Goal: Task Accomplishment & Management: Manage account settings

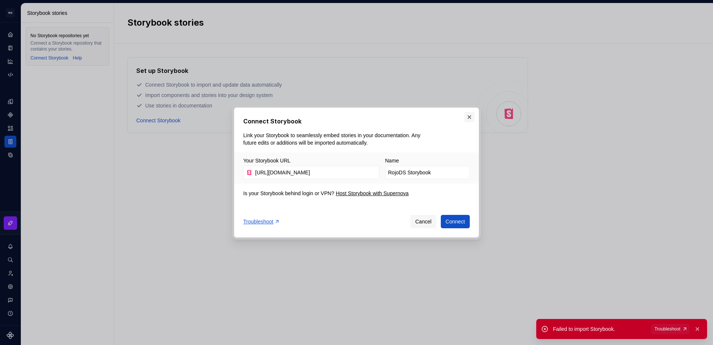
click at [470, 119] on button "button" at bounding box center [469, 117] width 10 height 10
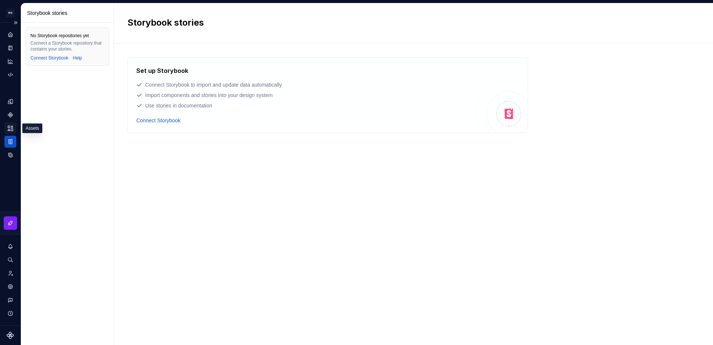
click at [11, 130] on icon "Assets" at bounding box center [10, 128] width 5 height 5
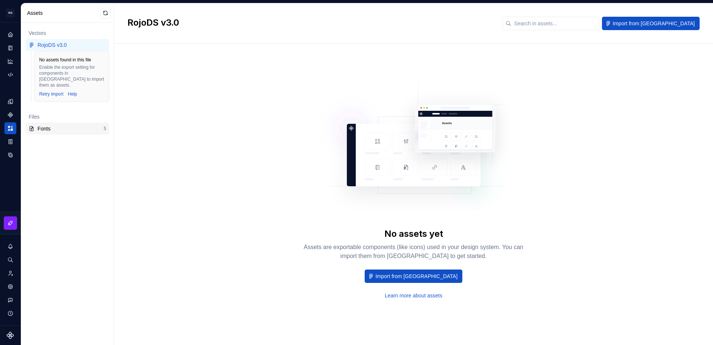
click at [36, 125] on div "Fonts" at bounding box center [66, 128] width 75 height 7
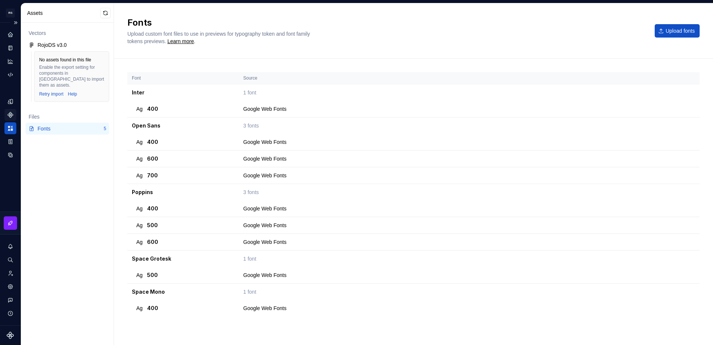
click at [11, 119] on div "Components" at bounding box center [10, 115] width 12 height 12
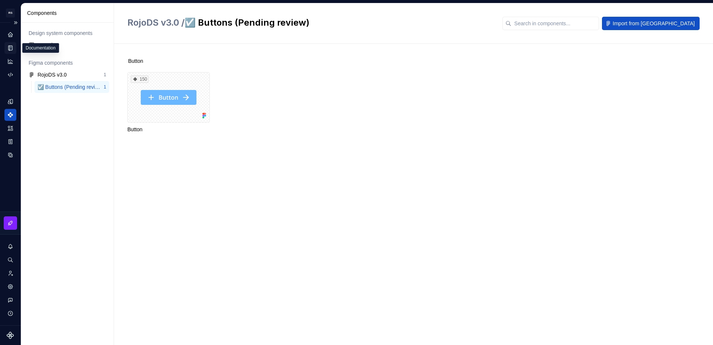
click at [11, 48] on icon "Documentation" at bounding box center [11, 48] width 3 height 4
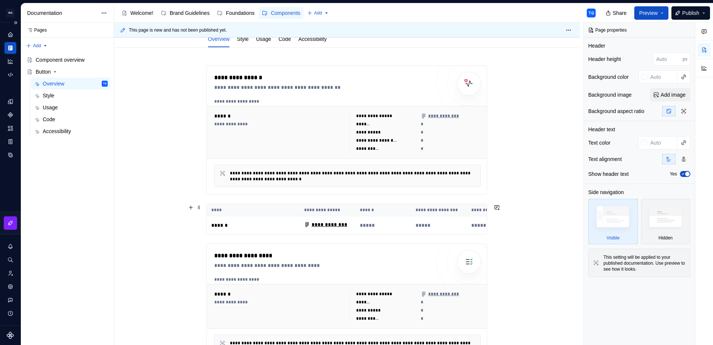
scroll to position [92, 0]
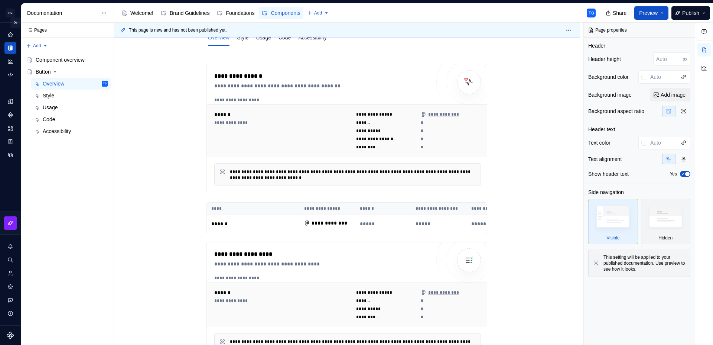
click at [16, 21] on button "Expand sidebar" at bounding box center [15, 22] width 10 height 10
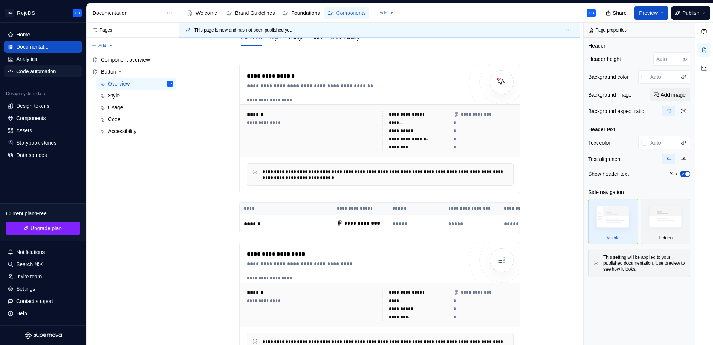
type textarea "*"
click at [35, 75] on div "Code automation" at bounding box center [36, 71] width 40 height 7
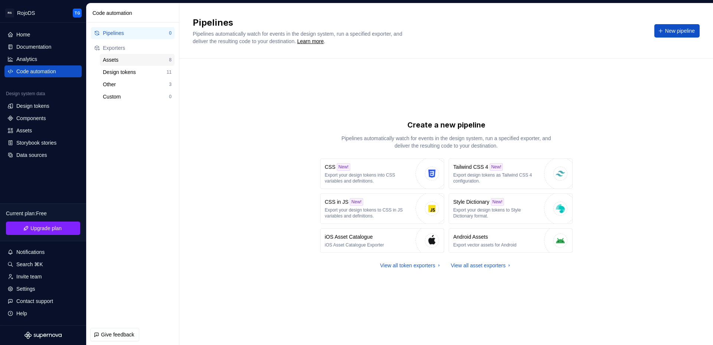
click at [136, 62] on div "Assets" at bounding box center [136, 59] width 66 height 7
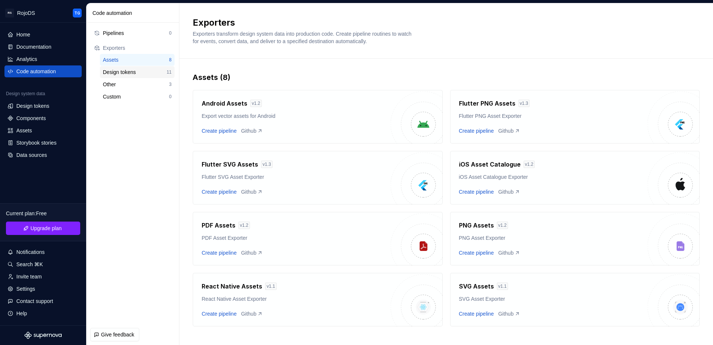
click at [134, 74] on div "Design tokens" at bounding box center [135, 71] width 64 height 7
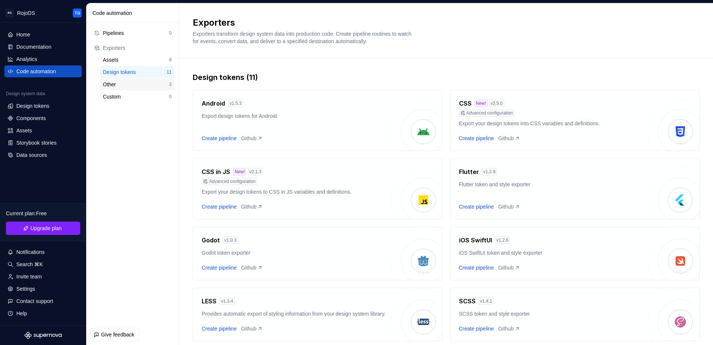
click at [144, 84] on div "Other" at bounding box center [136, 84] width 66 height 7
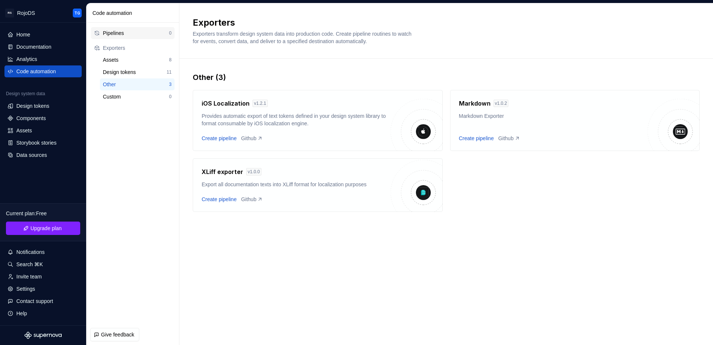
click at [129, 32] on div "Pipelines" at bounding box center [136, 32] width 66 height 7
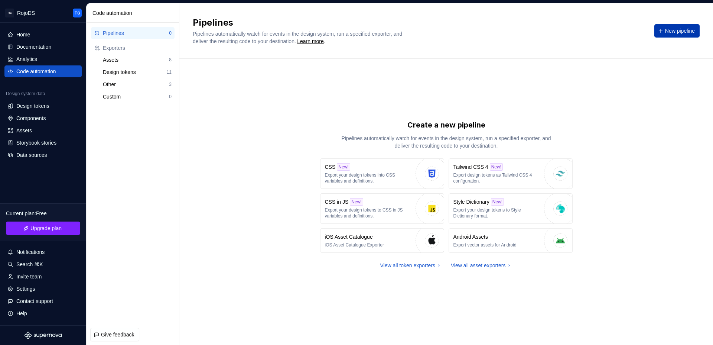
click at [691, 35] on button "New pipeline" at bounding box center [677, 30] width 45 height 13
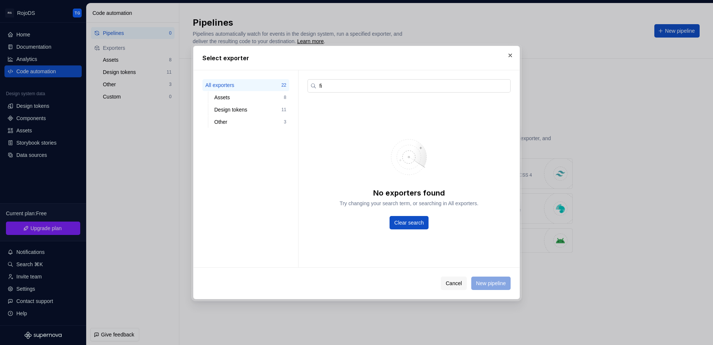
type input "fig"
drag, startPoint x: 334, startPoint y: 85, endPoint x: 289, endPoint y: 81, distance: 45.8
click at [289, 81] on div "All exporters 22 Assets 8 Design tokens 11 Other 3 fig No exporters found Try c…" at bounding box center [357, 168] width 326 height 197
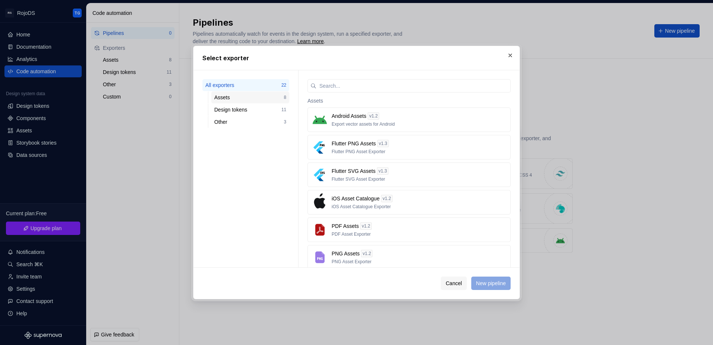
click at [254, 95] on div "Assets" at bounding box center [248, 97] width 69 height 7
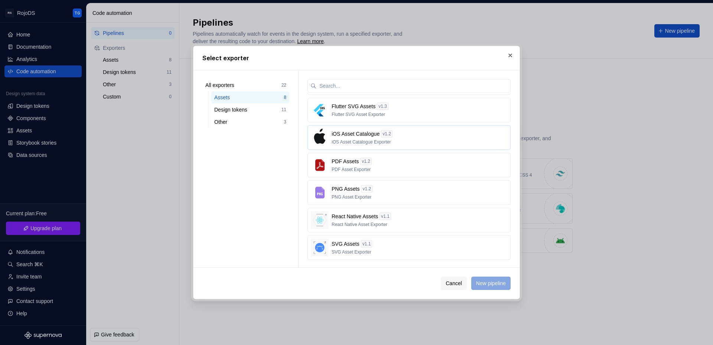
scroll to position [54, 0]
click at [253, 108] on div "Design tokens" at bounding box center [247, 109] width 67 height 7
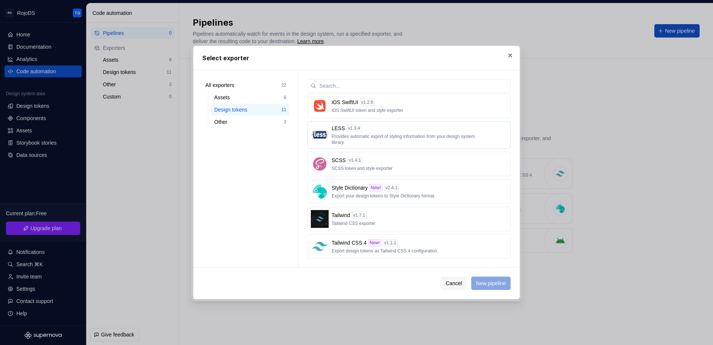
scroll to position [140, 0]
click at [233, 124] on div "Other" at bounding box center [248, 121] width 69 height 7
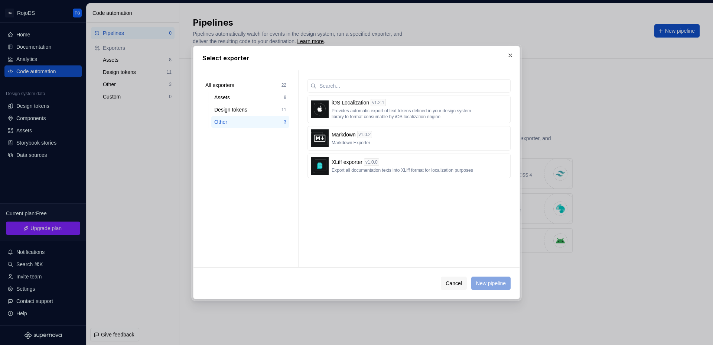
click at [511, 59] on button "button" at bounding box center [510, 55] width 10 height 10
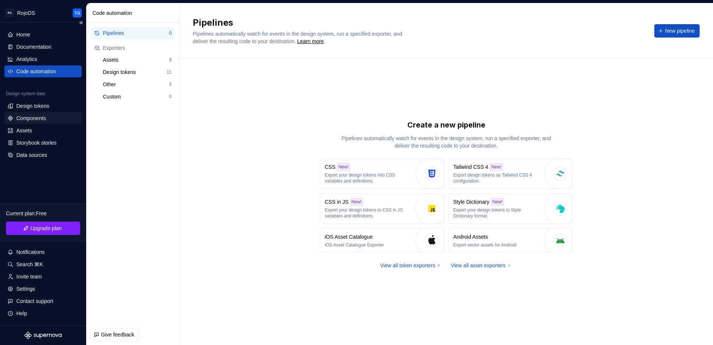
click at [27, 116] on div "Components" at bounding box center [30, 117] width 29 height 7
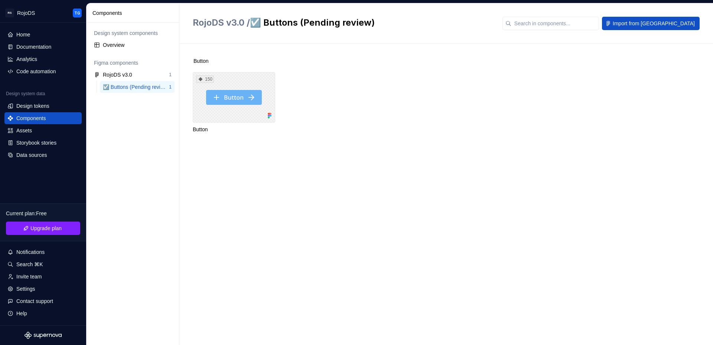
click at [257, 90] on div "150" at bounding box center [234, 97] width 82 height 51
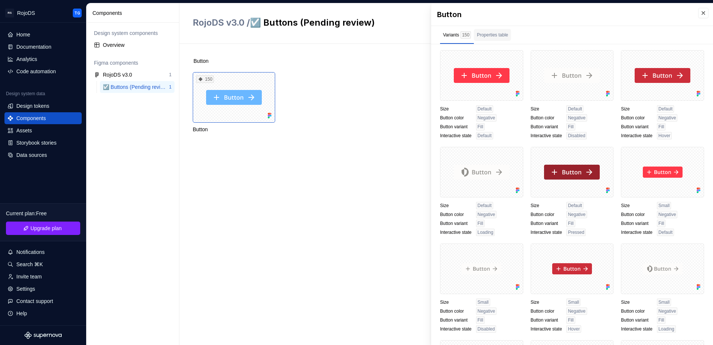
click at [493, 35] on div "Properties table" at bounding box center [492, 34] width 31 height 7
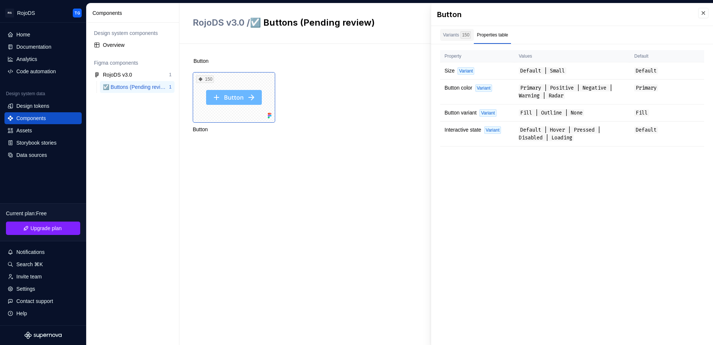
click at [443, 33] on div "Variants 150" at bounding box center [457, 35] width 34 height 12
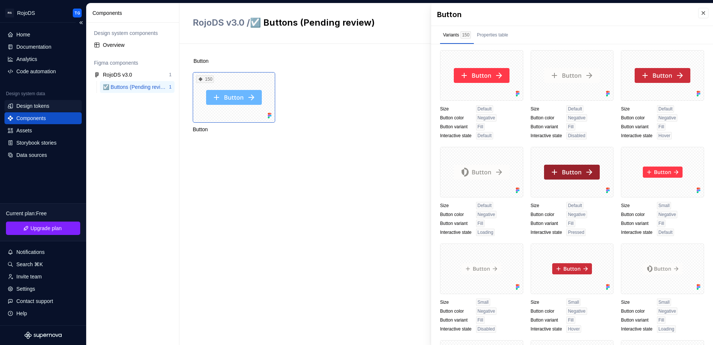
click at [30, 105] on div "Design tokens" at bounding box center [32, 105] width 33 height 7
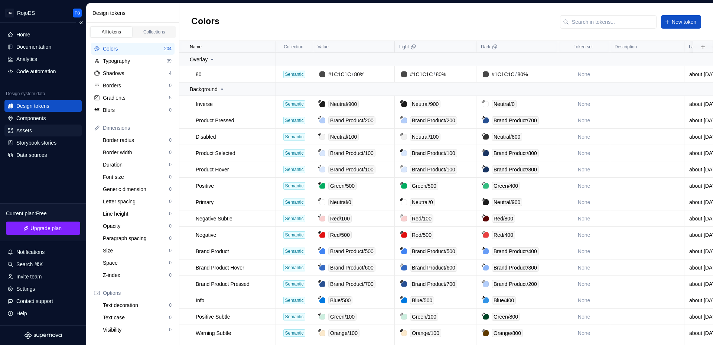
click at [32, 127] on div "Assets" at bounding box center [24, 130] width 16 height 7
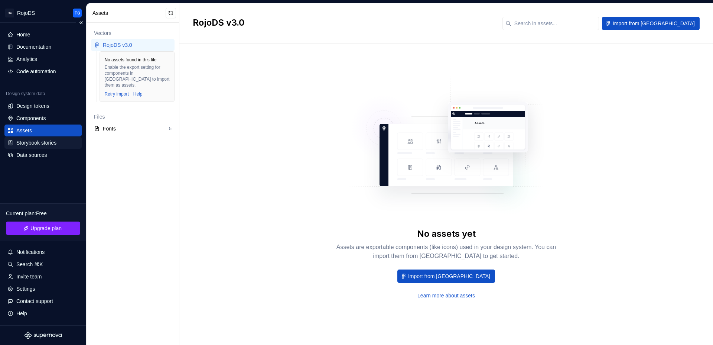
click at [45, 142] on div "Storybook stories" at bounding box center [36, 142] width 40 height 7
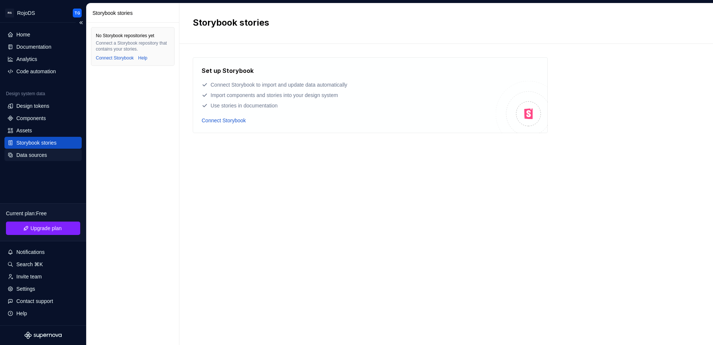
click at [45, 157] on div "Data sources" at bounding box center [31, 154] width 30 height 7
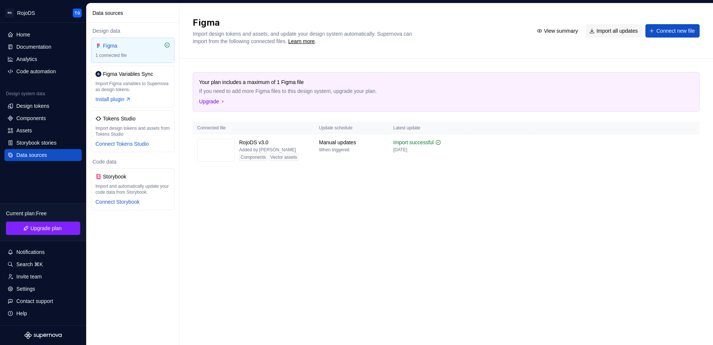
drag, startPoint x: 689, startPoint y: 128, endPoint x: 686, endPoint y: 126, distance: 3.8
click at [689, 128] on th at bounding box center [616, 128] width 168 height 12
click at [690, 141] on html "RS RojoDS TG Home Documentation Analytics Code automation Design system data De…" at bounding box center [356, 172] width 713 height 345
click at [35, 286] on html "RS RojoDS TG Home Documentation Analytics Code automation Design system data De…" at bounding box center [356, 172] width 713 height 345
click at [35, 288] on div "Settings" at bounding box center [25, 288] width 19 height 7
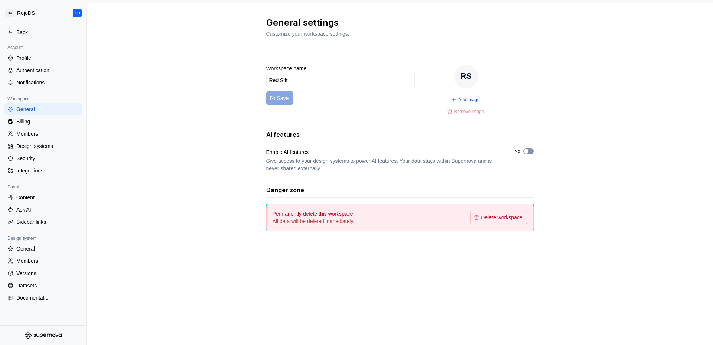
click at [526, 151] on span "button" at bounding box center [526, 151] width 4 height 4
click at [38, 84] on div "Notifications" at bounding box center [47, 82] width 62 height 7
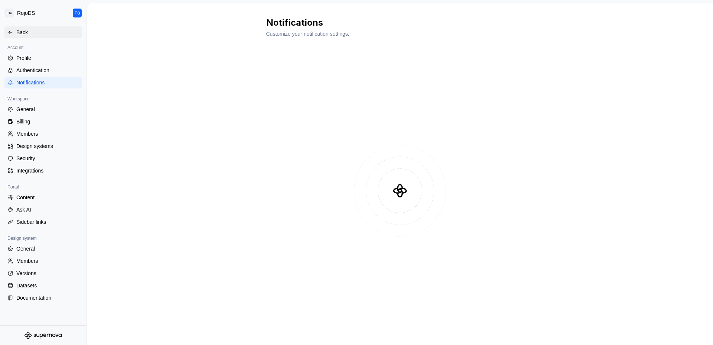
click at [19, 34] on div "Back" at bounding box center [47, 32] width 62 height 7
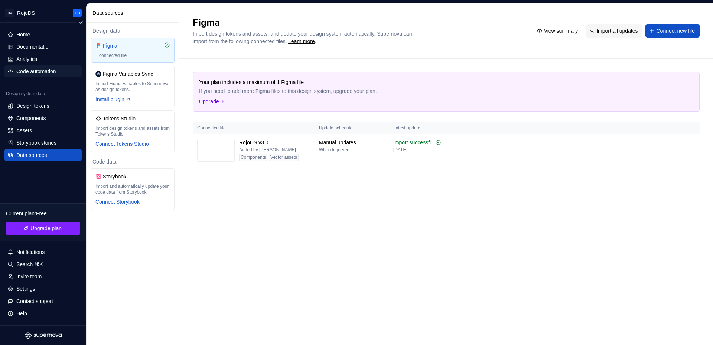
click at [40, 69] on div "Code automation" at bounding box center [36, 71] width 40 height 7
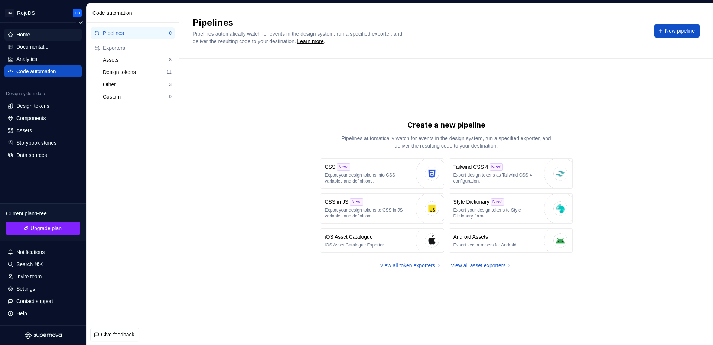
click at [36, 33] on div "Home" at bounding box center [42, 34] width 71 height 7
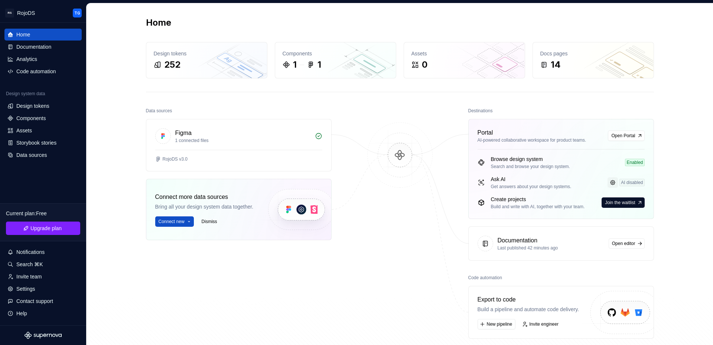
click at [610, 181] on link at bounding box center [613, 182] width 10 height 10
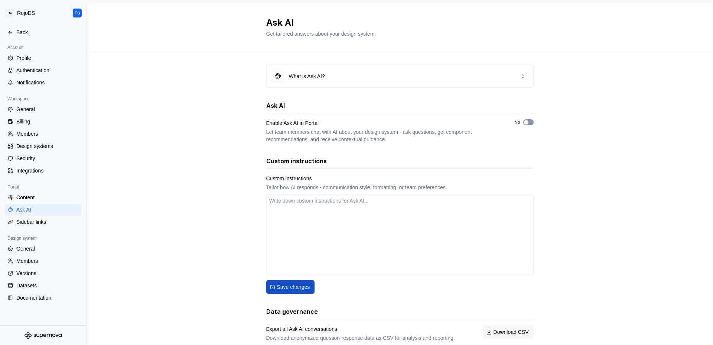
click at [526, 124] on icon "button" at bounding box center [526, 122] width 6 height 4
click at [524, 124] on span "button" at bounding box center [526, 122] width 4 height 4
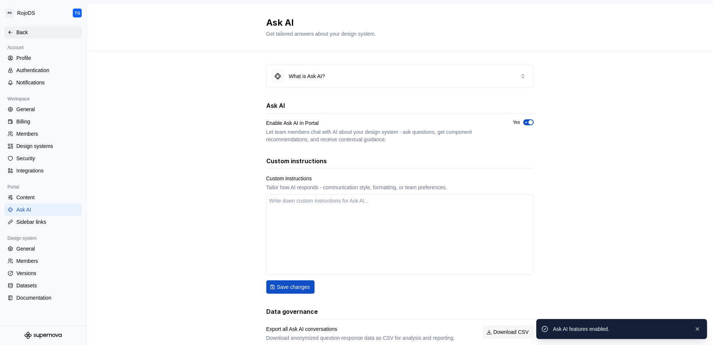
click at [27, 36] on div "Back" at bounding box center [42, 32] width 77 height 12
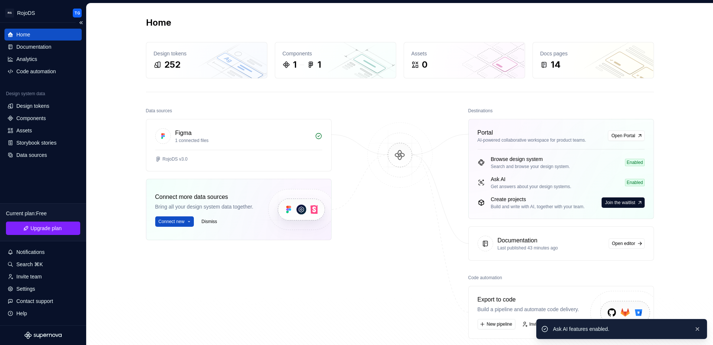
click at [27, 35] on div "Home" at bounding box center [23, 34] width 14 height 7
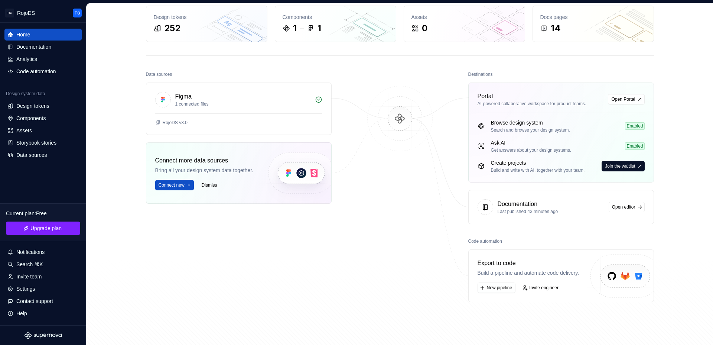
scroll to position [47, 0]
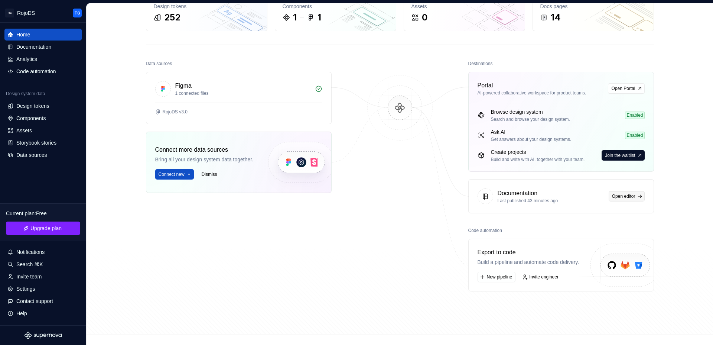
click at [641, 197] on link "Open editor" at bounding box center [627, 196] width 36 height 10
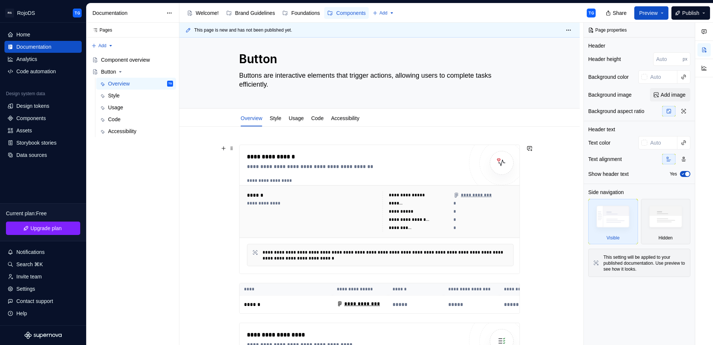
scroll to position [18, 0]
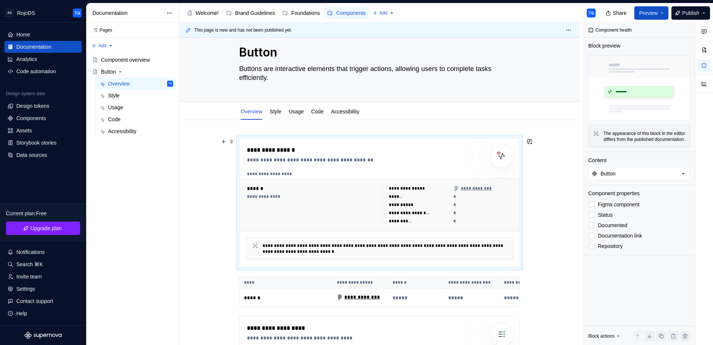
click at [352, 207] on div "**********" at bounding box center [312, 205] width 131 height 40
click at [429, 215] on div "**********" at bounding box center [409, 213] width 41 height 6
click at [398, 218] on div "**********" at bounding box center [400, 221] width 23 height 6
click at [352, 212] on div "**********" at bounding box center [312, 205] width 131 height 40
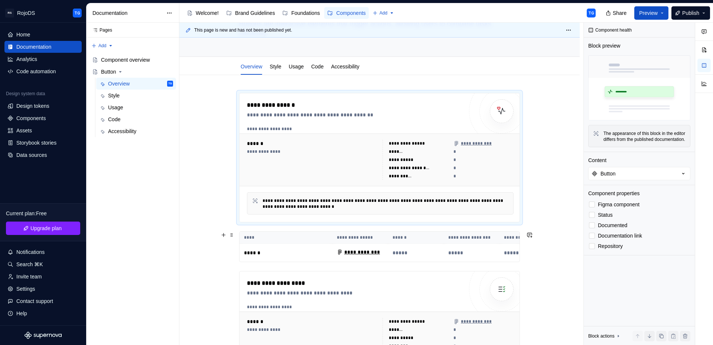
scroll to position [71, 0]
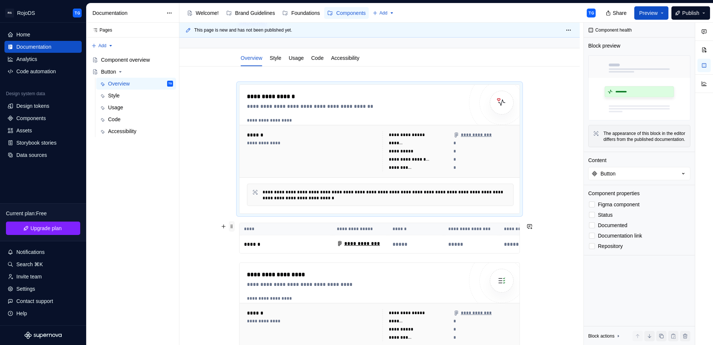
click at [234, 226] on span at bounding box center [232, 226] width 6 height 10
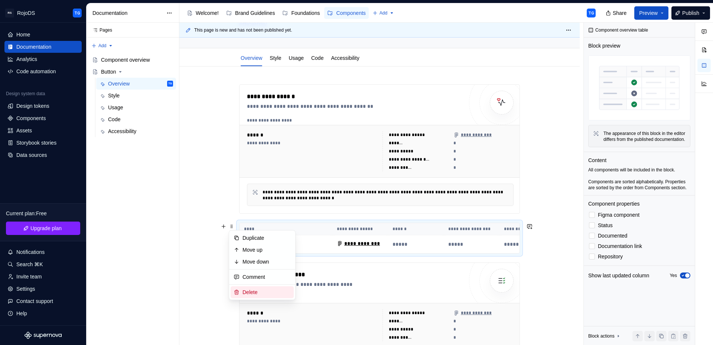
click at [267, 292] on div "Delete" at bounding box center [267, 291] width 48 height 7
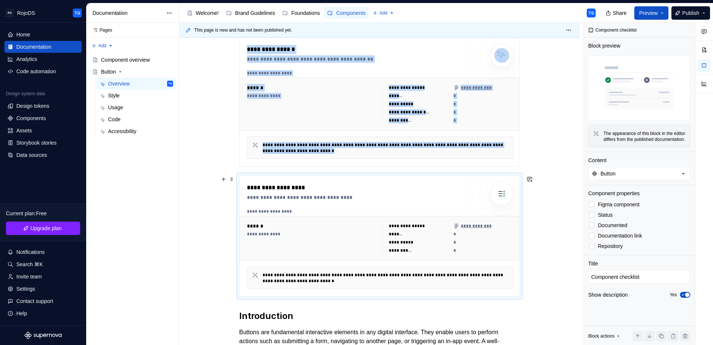
scroll to position [117, 0]
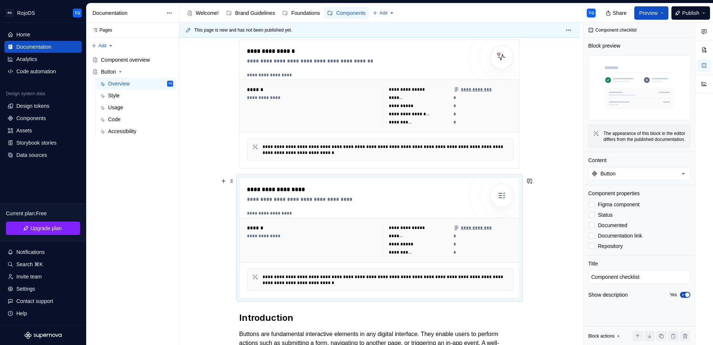
click at [287, 241] on div "**********" at bounding box center [312, 240] width 131 height 32
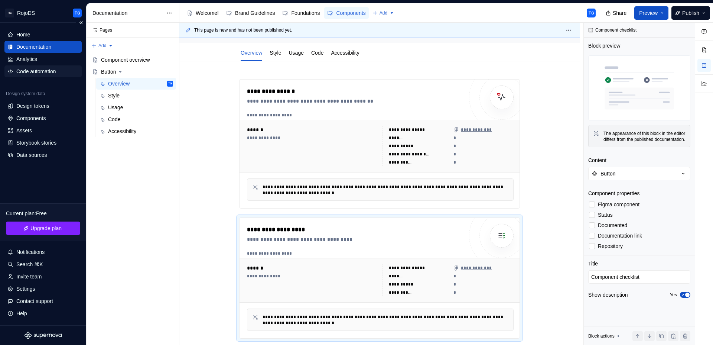
click at [23, 69] on div "Code automation" at bounding box center [36, 71] width 40 height 7
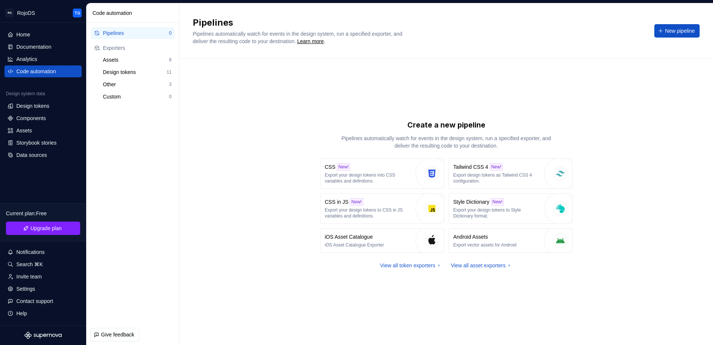
click at [137, 35] on div "Pipelines" at bounding box center [136, 32] width 66 height 7
click at [37, 55] on div "Analytics" at bounding box center [26, 58] width 21 height 7
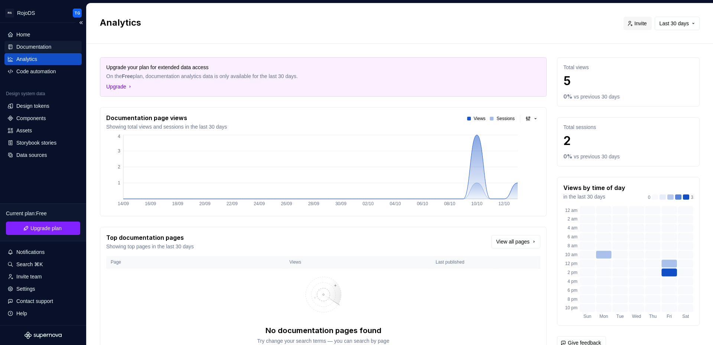
click at [43, 47] on div "Documentation" at bounding box center [33, 46] width 35 height 7
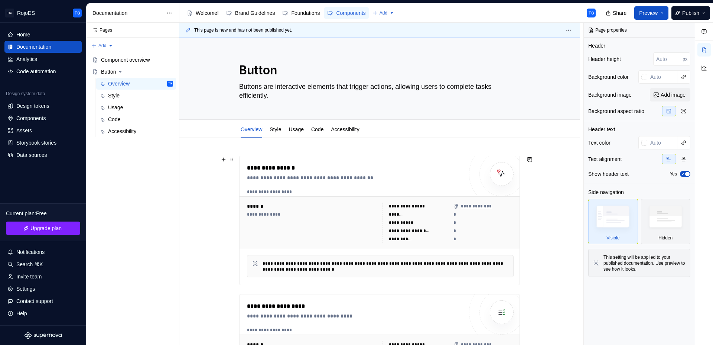
click at [493, 239] on div "*" at bounding box center [484, 238] width 60 height 7
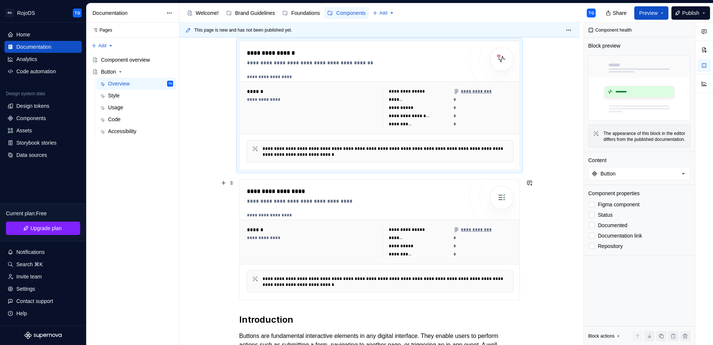
scroll to position [117, 0]
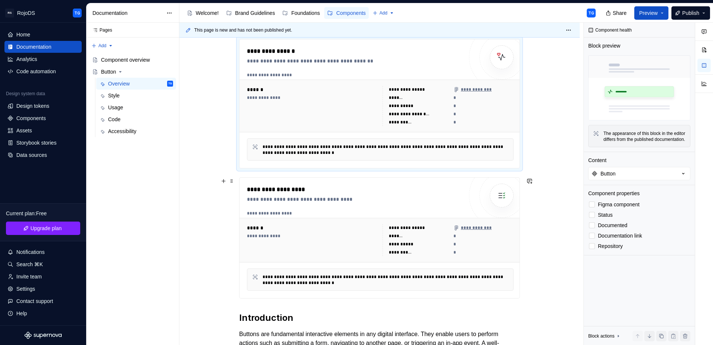
click at [327, 239] on div "**********" at bounding box center [312, 236] width 131 height 6
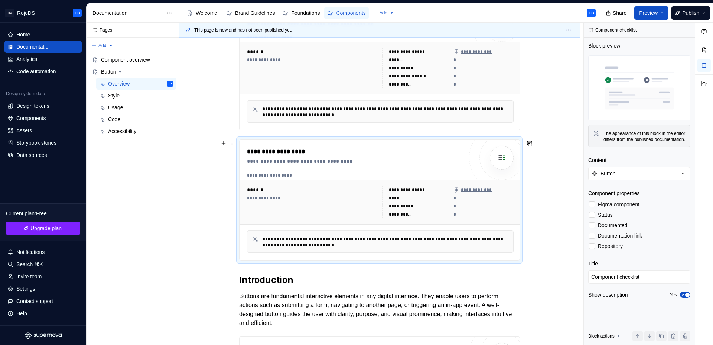
click at [328, 240] on div "**********" at bounding box center [386, 242] width 246 height 12
click at [279, 178] on div "**********" at bounding box center [380, 175] width 267 height 6
click at [707, 51] on button "button" at bounding box center [704, 49] width 13 height 13
click at [338, 169] on div "**********" at bounding box center [355, 200] width 216 height 106
click at [623, 32] on div "Component checklist" at bounding box center [613, 30] width 54 height 10
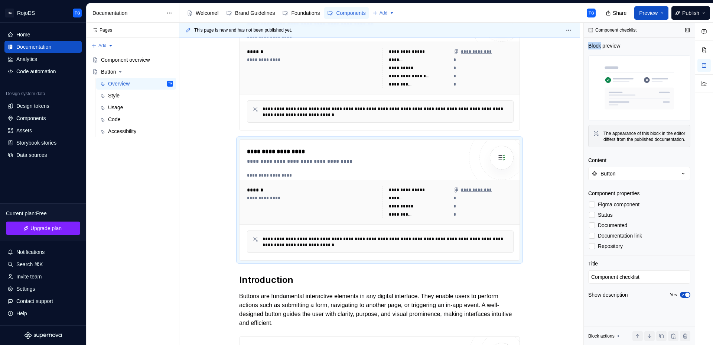
click at [623, 32] on div "Component checklist" at bounding box center [613, 30] width 54 height 10
click at [617, 97] on img at bounding box center [639, 87] width 102 height 65
click at [617, 99] on img at bounding box center [639, 87] width 102 height 65
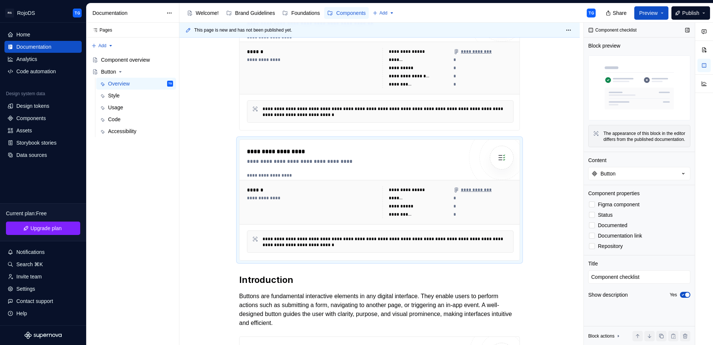
click at [620, 136] on div "The appearance of this block in the editor differs from the published documenta…" at bounding box center [645, 136] width 82 height 12
click at [620, 142] on div "The appearance of this block in the editor differs from the published documenta…" at bounding box center [645, 136] width 82 height 12
drag, startPoint x: 627, startPoint y: 195, endPoint x: 628, endPoint y: 202, distance: 7.5
click at [627, 194] on div "Component checklist Block preview The appearance of this block in the editor di…" at bounding box center [639, 184] width 111 height 322
click at [36, 106] on div "Design tokens" at bounding box center [32, 105] width 33 height 7
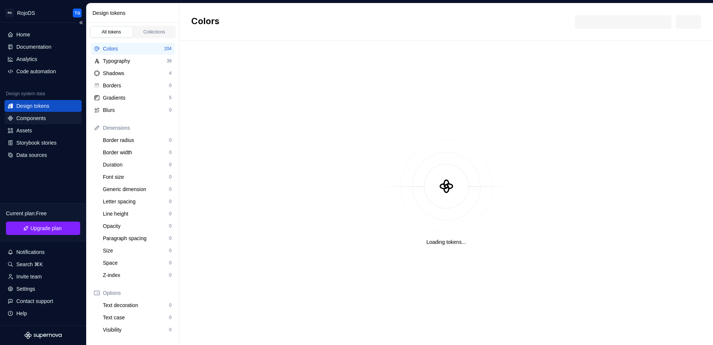
click at [38, 118] on div "Components" at bounding box center [30, 117] width 29 height 7
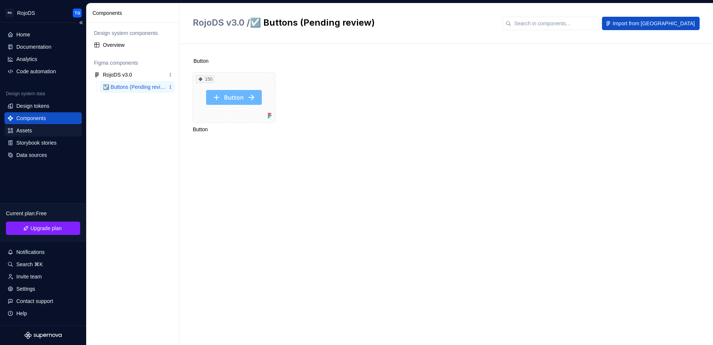
click at [38, 131] on div "Assets" at bounding box center [42, 130] width 71 height 7
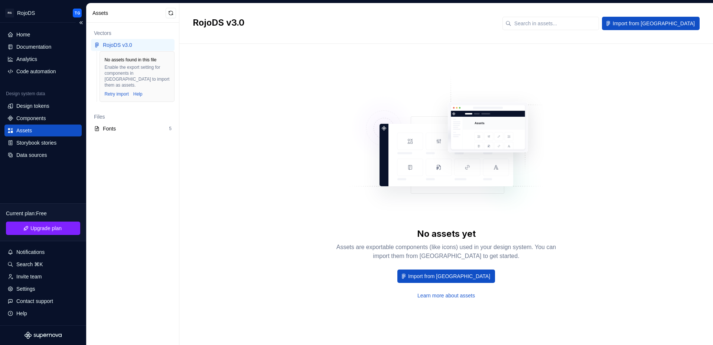
click at [13, 78] on div "Home Documentation Analytics Code automation Design system data Design tokens C…" at bounding box center [42, 95] width 77 height 132
click at [22, 72] on div "Code automation" at bounding box center [36, 71] width 40 height 7
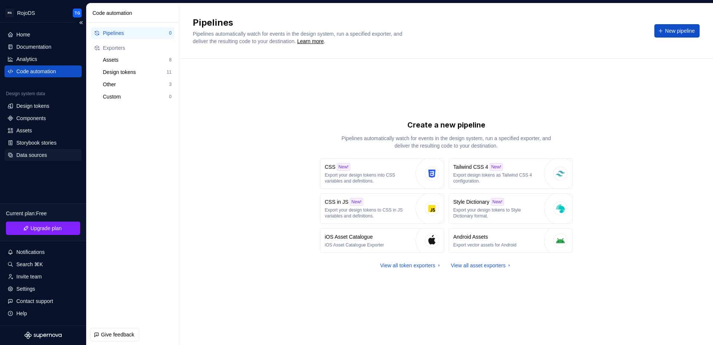
click at [35, 154] on div "Data sources" at bounding box center [31, 154] width 30 height 7
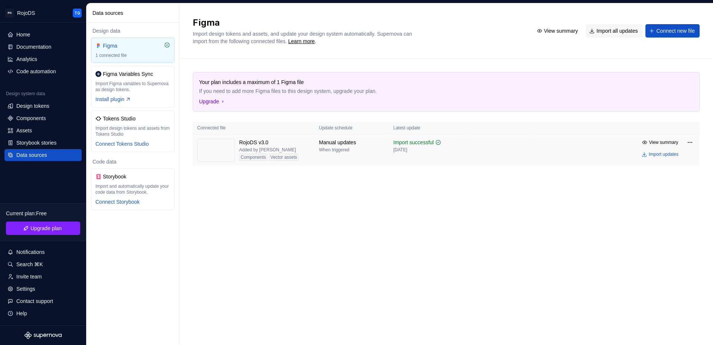
click at [273, 156] on div "Vector assets" at bounding box center [284, 156] width 30 height 7
click at [263, 155] on div "Components" at bounding box center [253, 156] width 28 height 7
click at [210, 143] on img at bounding box center [216, 150] width 38 height 23
click at [652, 154] on div "Import updates" at bounding box center [664, 154] width 30 height 6
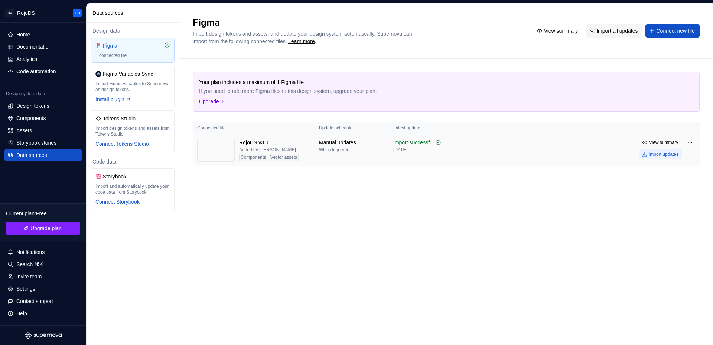
click at [659, 155] on div "Import updates" at bounding box center [664, 154] width 30 height 6
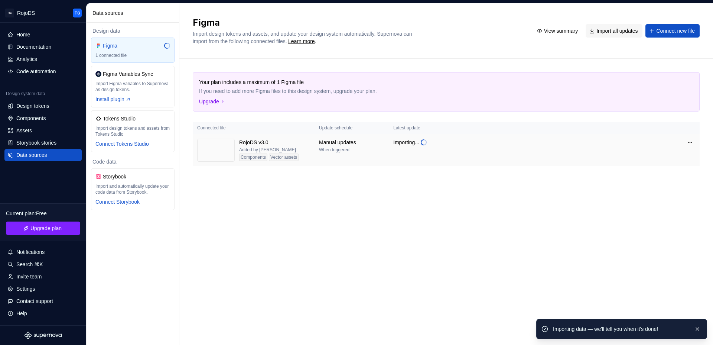
click at [663, 143] on td at bounding box center [616, 142] width 168 height 16
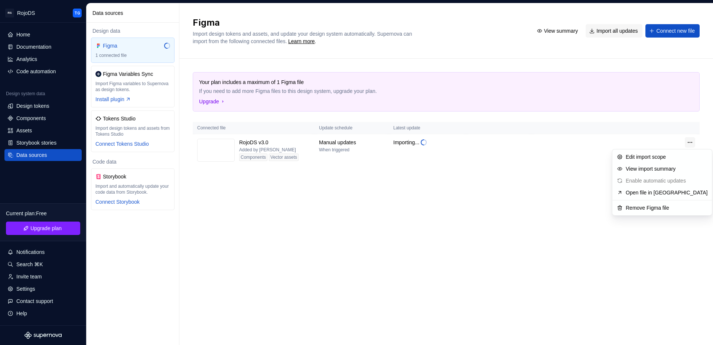
click at [691, 142] on html "RS RojoDS TG Home Documentation Analytics Code automation Design system data De…" at bounding box center [356, 172] width 713 height 345
click at [664, 170] on div "View import summary" at bounding box center [667, 168] width 82 height 7
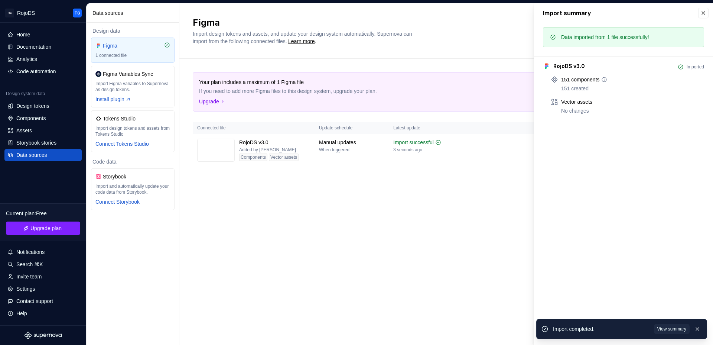
click at [578, 83] on div "151 components 151 created" at bounding box center [632, 84] width 143 height 16
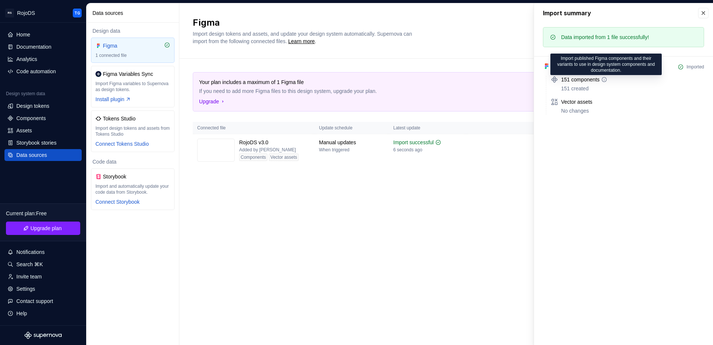
click at [607, 77] on icon at bounding box center [604, 80] width 6 height 6
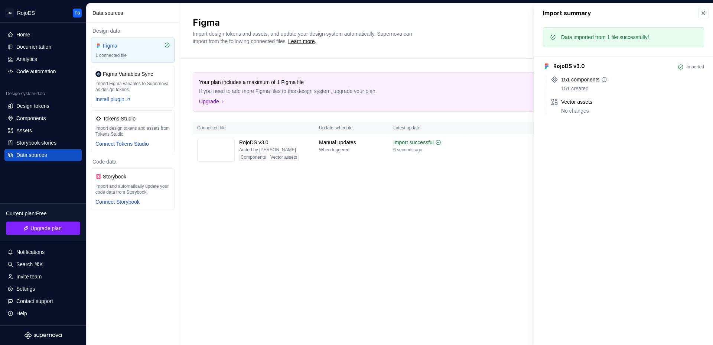
click at [607, 80] on icon at bounding box center [604, 80] width 6 height 6
click at [552, 81] on icon at bounding box center [554, 79] width 7 height 7
drag, startPoint x: 556, startPoint y: 83, endPoint x: 552, endPoint y: 87, distance: 5.3
click at [555, 84] on div "151 components 151 created" at bounding box center [627, 84] width 153 height 16
click at [549, 94] on div "151 components 151 created Vector assets No changes" at bounding box center [625, 95] width 158 height 39
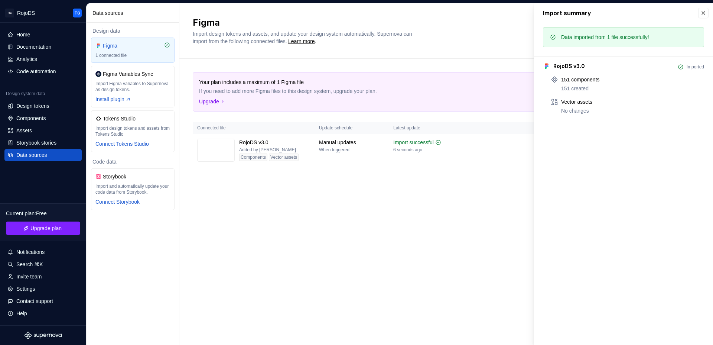
drag, startPoint x: 547, startPoint y: 99, endPoint x: 558, endPoint y: 106, distance: 13.1
click at [549, 100] on div "151 components 151 created Vector assets No changes" at bounding box center [625, 95] width 158 height 39
drag, startPoint x: 558, startPoint y: 106, endPoint x: 567, endPoint y: 106, distance: 8.9
click at [559, 107] on div "Vector assets No changes" at bounding box center [627, 106] width 153 height 16
click at [571, 102] on div "Vector assets" at bounding box center [576, 101] width 31 height 7
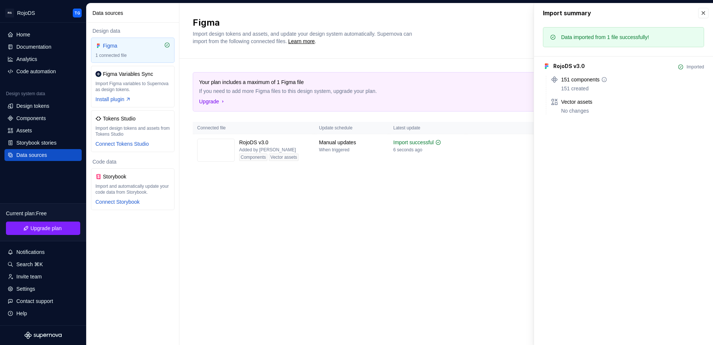
drag, startPoint x: 568, startPoint y: 84, endPoint x: 628, endPoint y: 59, distance: 64.6
click at [569, 83] on div "151 components 151 created" at bounding box center [632, 84] width 143 height 16
click at [705, 13] on button "button" at bounding box center [703, 13] width 10 height 10
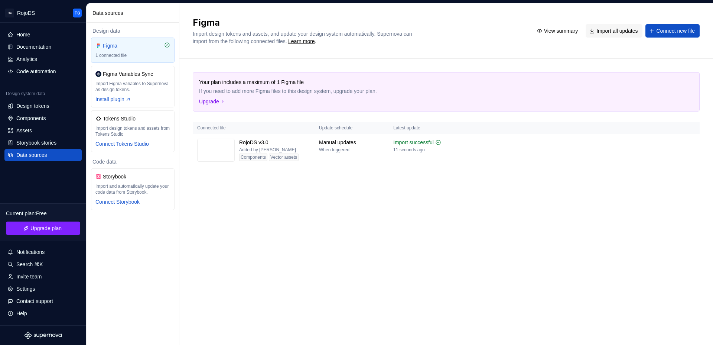
drag, startPoint x: 406, startPoint y: 177, endPoint x: 407, endPoint y: 172, distance: 5.6
click at [406, 177] on div "Your plan includes a maximum of 1 Figma file If you need to add more Figma file…" at bounding box center [446, 127] width 507 height 136
click at [665, 143] on span "View summary" at bounding box center [663, 142] width 29 height 6
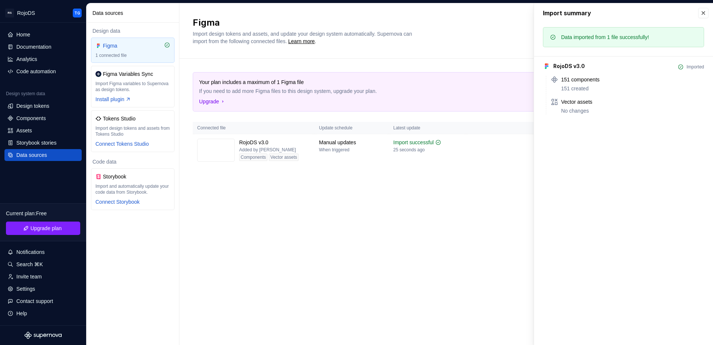
click at [481, 160] on td at bounding box center [498, 150] width 65 height 32
click at [704, 12] on button "button" at bounding box center [703, 13] width 10 height 10
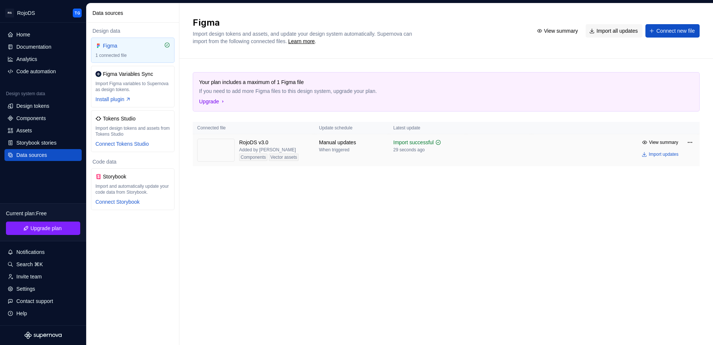
click at [225, 155] on img at bounding box center [216, 150] width 38 height 23
click at [28, 119] on div "Components" at bounding box center [30, 117] width 29 height 7
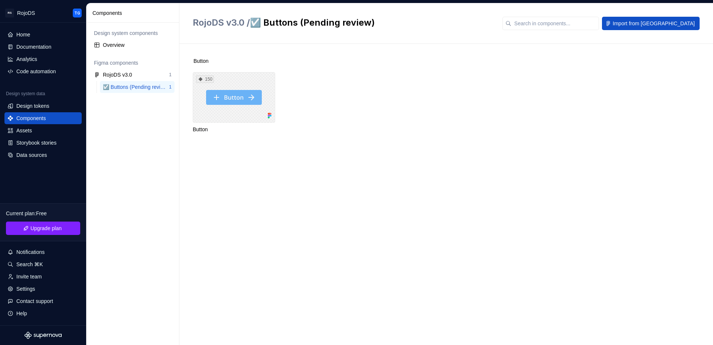
click at [242, 108] on div "150" at bounding box center [234, 97] width 82 height 51
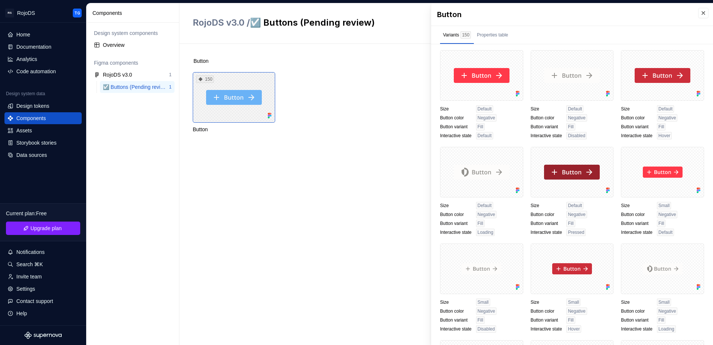
click at [218, 113] on div "150" at bounding box center [234, 97] width 82 height 51
click at [204, 78] on div "150" at bounding box center [205, 78] width 18 height 7
drag, startPoint x: 205, startPoint y: 78, endPoint x: 208, endPoint y: 88, distance: 10.5
click at [205, 79] on div "150" at bounding box center [205, 78] width 18 height 7
click at [204, 127] on div "Button" at bounding box center [234, 129] width 82 height 7
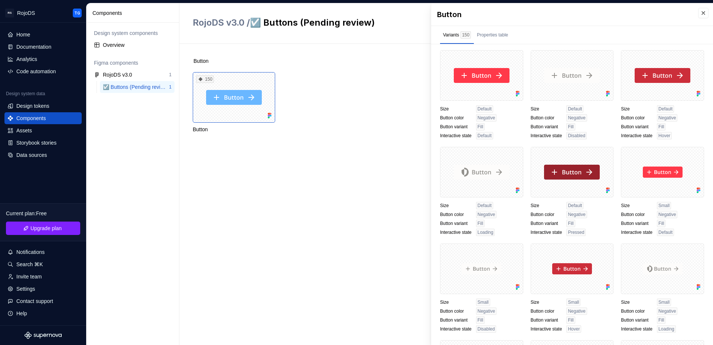
click at [204, 127] on div "Button" at bounding box center [234, 129] width 82 height 7
click at [126, 41] on div "Overview" at bounding box center [137, 44] width 69 height 7
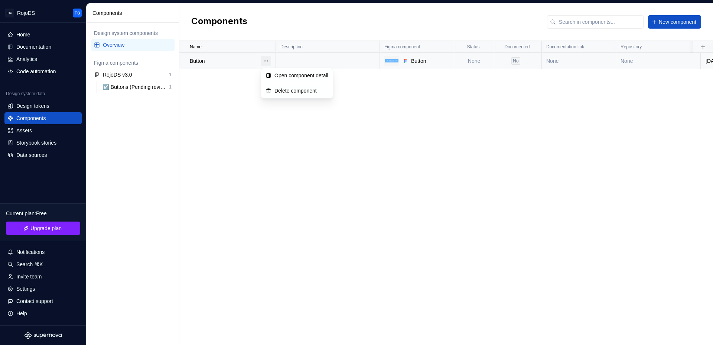
click at [266, 62] on button "button" at bounding box center [266, 61] width 10 height 10
click at [289, 75] on div "Open component detail" at bounding box center [302, 75] width 54 height 7
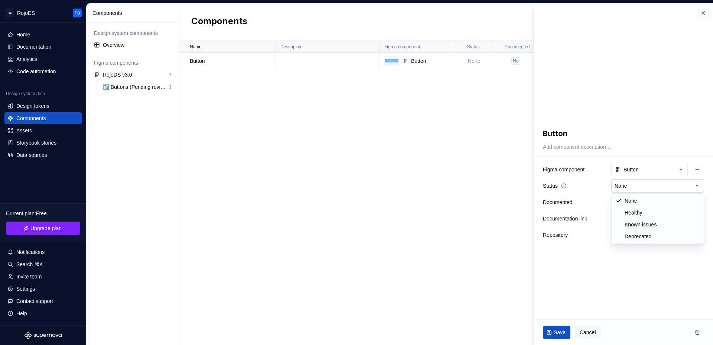
click at [625, 188] on html "**********" at bounding box center [356, 172] width 713 height 345
click at [585, 240] on html "**********" at bounding box center [356, 172] width 713 height 345
click at [650, 173] on button "Button" at bounding box center [649, 169] width 77 height 13
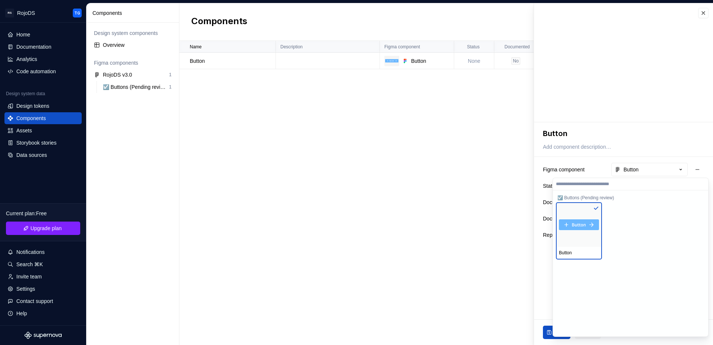
click at [651, 172] on html "**********" at bounding box center [356, 172] width 713 height 345
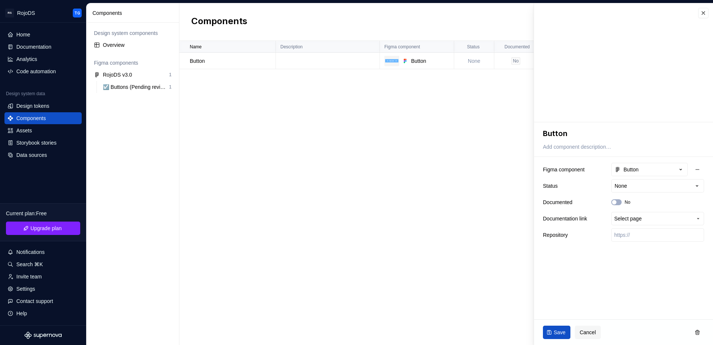
click at [441, 136] on div "Name Description Figma component Status Documented Documentation link Repositor…" at bounding box center [446, 193] width 534 height 304
click at [702, 15] on button "button" at bounding box center [703, 13] width 10 height 10
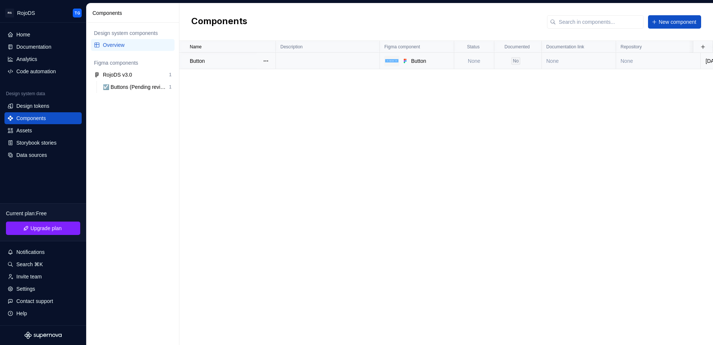
click at [196, 62] on p "Button" at bounding box center [197, 60] width 15 height 7
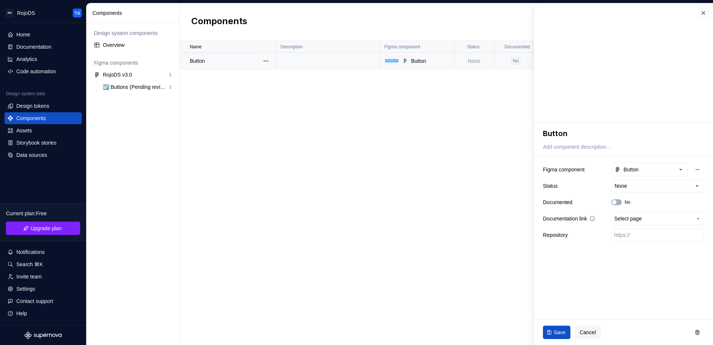
click at [671, 220] on span "Select page" at bounding box center [653, 218] width 78 height 7
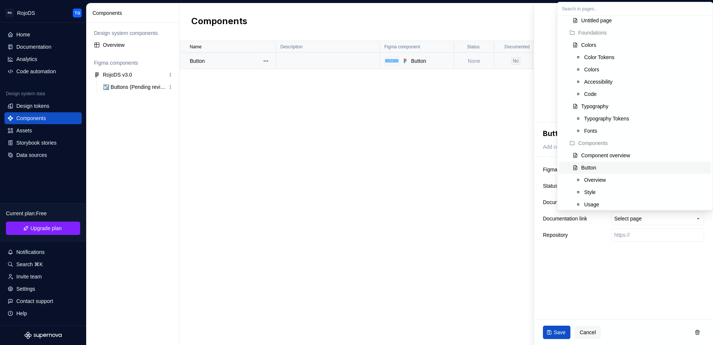
scroll to position [45, 0]
click at [613, 160] on div "Button" at bounding box center [644, 161] width 127 height 7
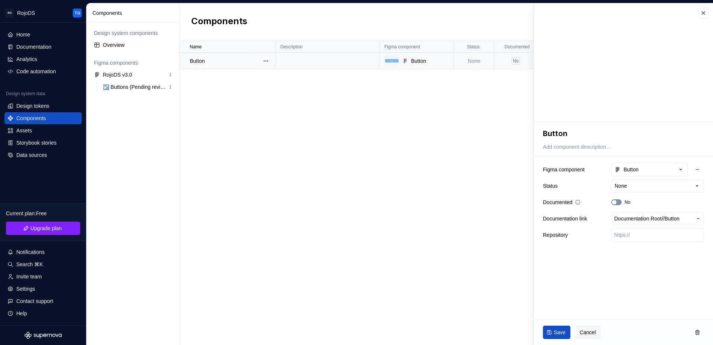
click at [620, 199] on button "No" at bounding box center [616, 202] width 10 height 6
click at [627, 186] on html "**********" at bounding box center [356, 172] width 713 height 345
click at [627, 288] on html "**********" at bounding box center [356, 172] width 713 height 345
click at [617, 169] on icon "button" at bounding box center [617, 169] width 3 height 4
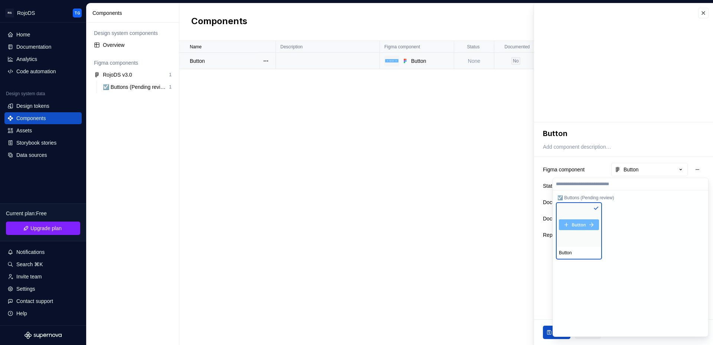
click at [617, 169] on html "**********" at bounding box center [356, 172] width 713 height 345
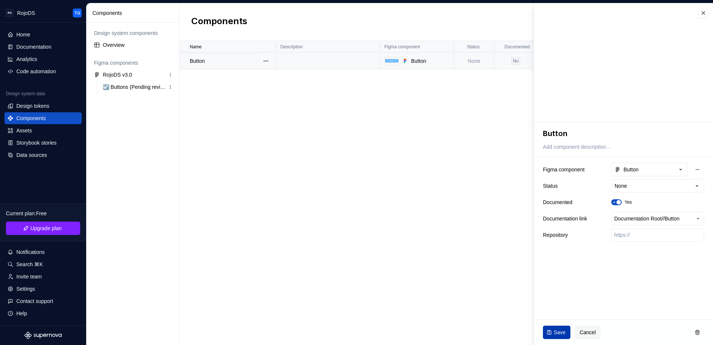
click at [565, 333] on span "Save" at bounding box center [560, 331] width 12 height 7
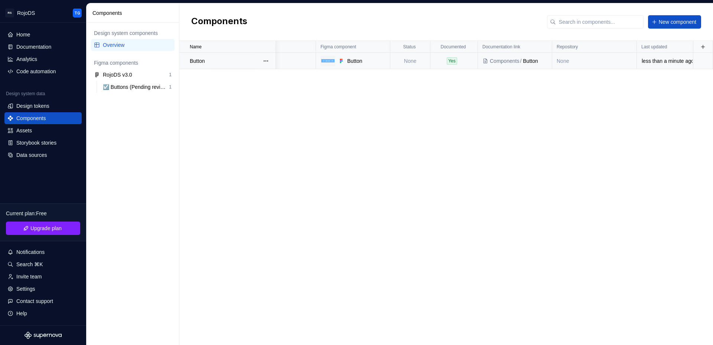
scroll to position [0, 64]
click at [704, 47] on button "button" at bounding box center [703, 47] width 10 height 10
click at [140, 84] on div "☑️ Buttons (Pending review)" at bounding box center [136, 86] width 66 height 7
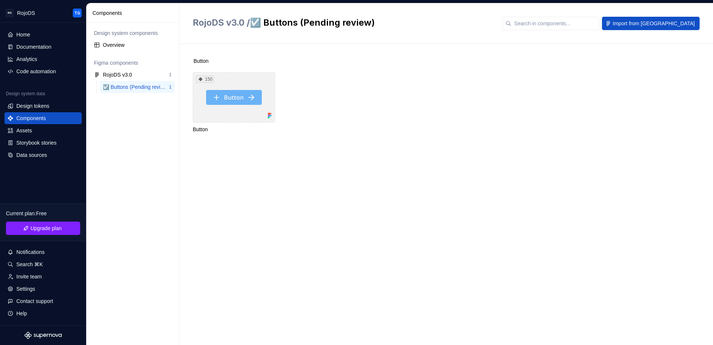
click at [263, 110] on div "150" at bounding box center [234, 97] width 82 height 51
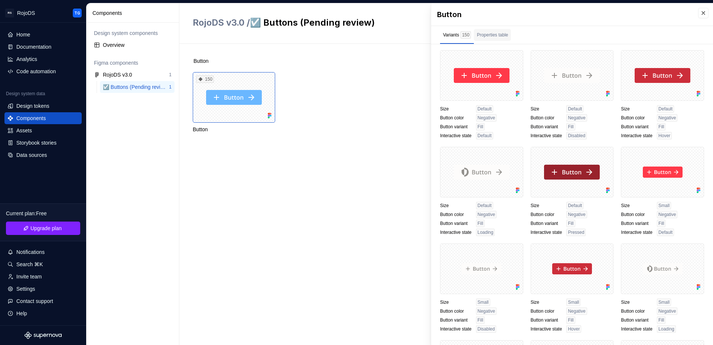
click at [489, 33] on div "Properties table" at bounding box center [492, 34] width 31 height 7
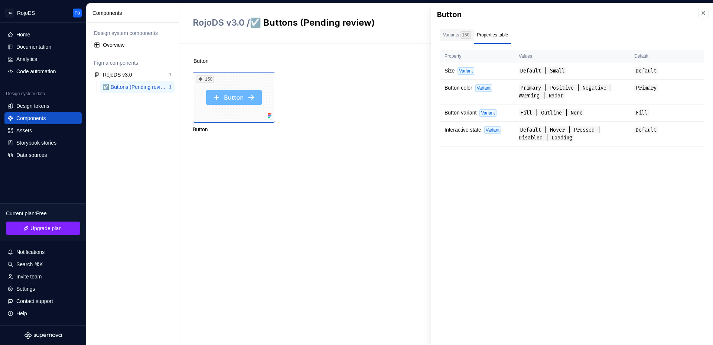
click at [453, 36] on div "Variants 150" at bounding box center [457, 34] width 28 height 7
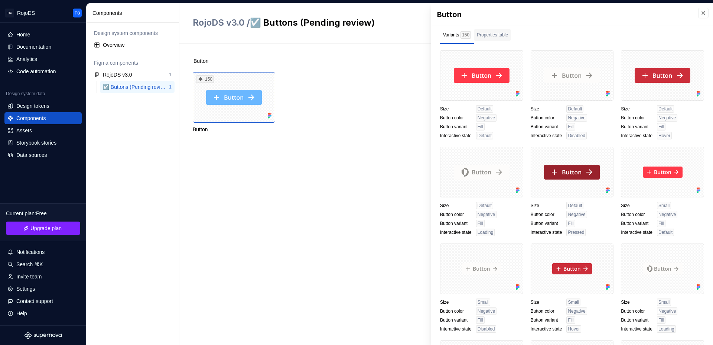
click at [511, 39] on div "Properties table" at bounding box center [492, 35] width 37 height 12
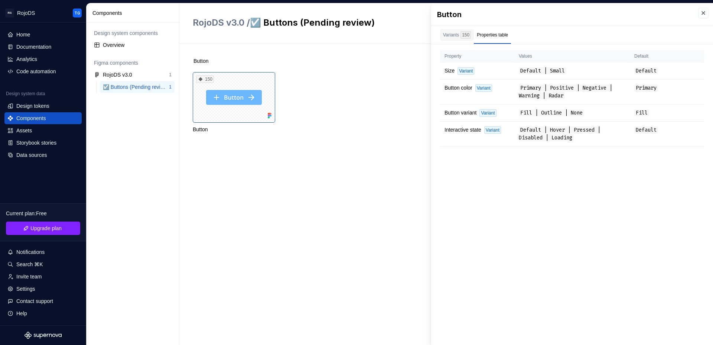
click at [465, 36] on div "150" at bounding box center [466, 34] width 10 height 7
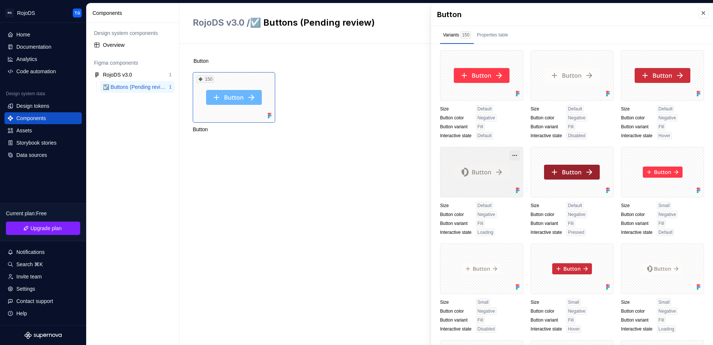
click at [511, 153] on button "button" at bounding box center [515, 155] width 10 height 10
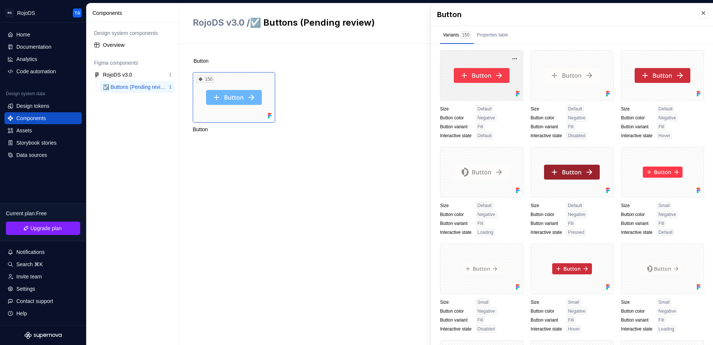
click at [514, 94] on icon at bounding box center [517, 93] width 7 height 7
click at [480, 34] on div "Properties table" at bounding box center [492, 34] width 31 height 7
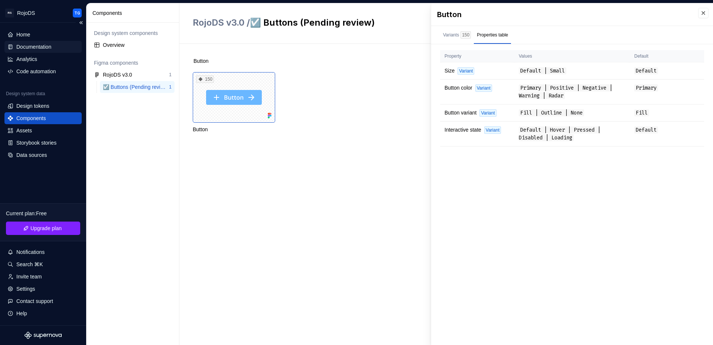
click at [45, 46] on div "Documentation" at bounding box center [33, 46] width 35 height 7
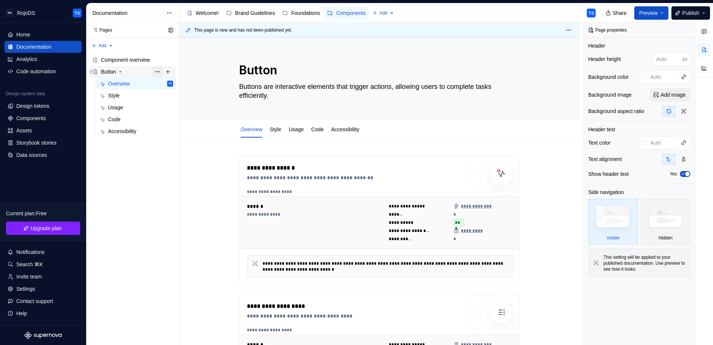
click at [158, 70] on button "Page tree" at bounding box center [157, 71] width 10 height 10
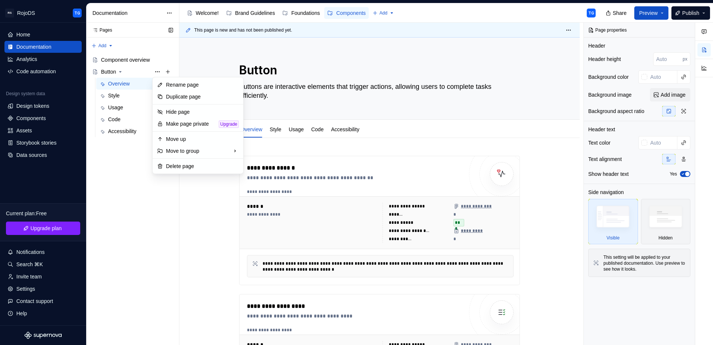
click at [120, 175] on div "Pages Pages Add Accessibility guide for tree Page tree. Navigate the tree with …" at bounding box center [132, 184] width 93 height 322
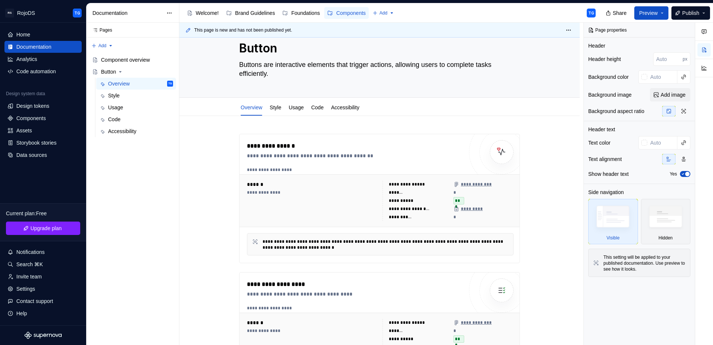
scroll to position [27, 0]
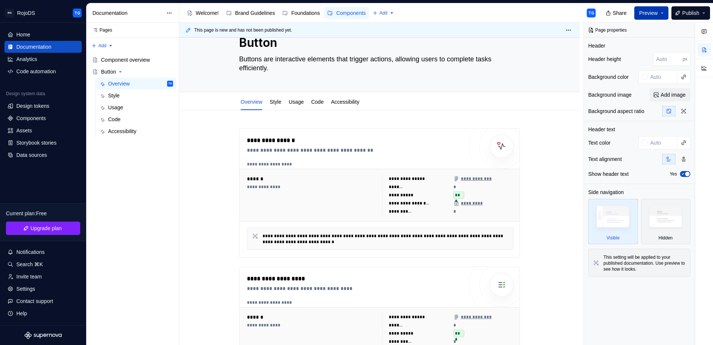
click at [648, 12] on span "Preview" at bounding box center [648, 12] width 19 height 7
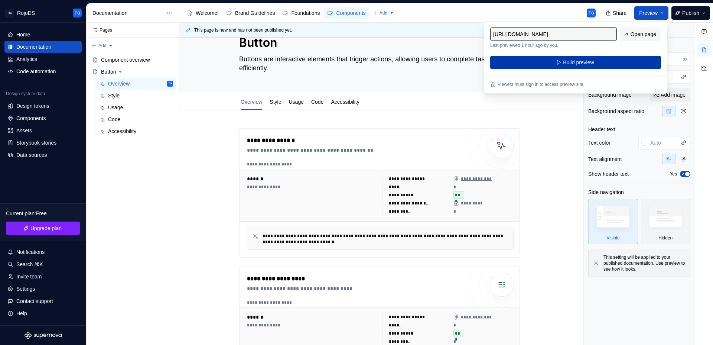
click at [597, 61] on button "Build preview" at bounding box center [575, 62] width 171 height 13
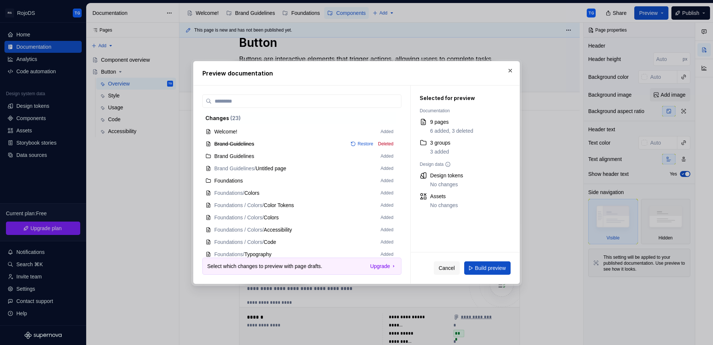
click at [497, 264] on span "Build preview" at bounding box center [490, 267] width 31 height 7
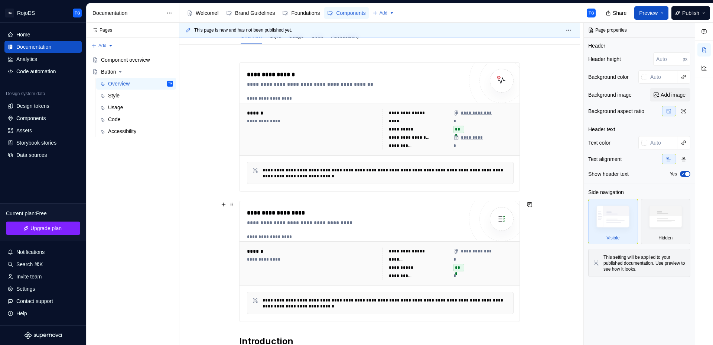
scroll to position [46, 0]
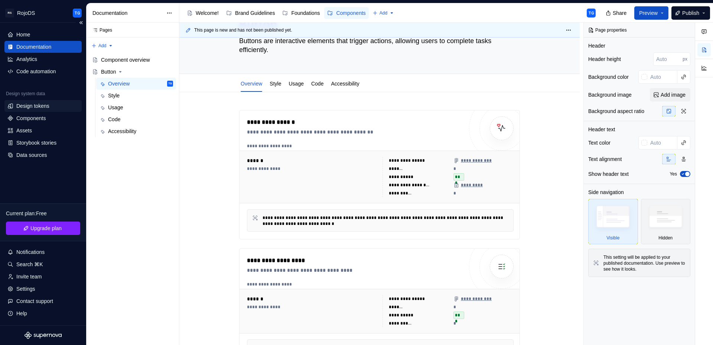
click at [24, 107] on div "Design tokens" at bounding box center [32, 105] width 33 height 7
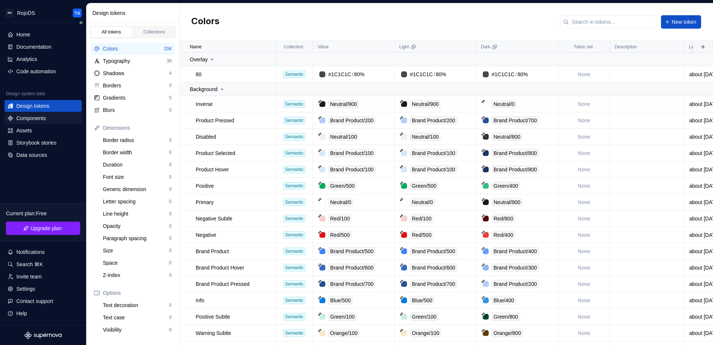
click at [27, 116] on div "Components" at bounding box center [30, 117] width 29 height 7
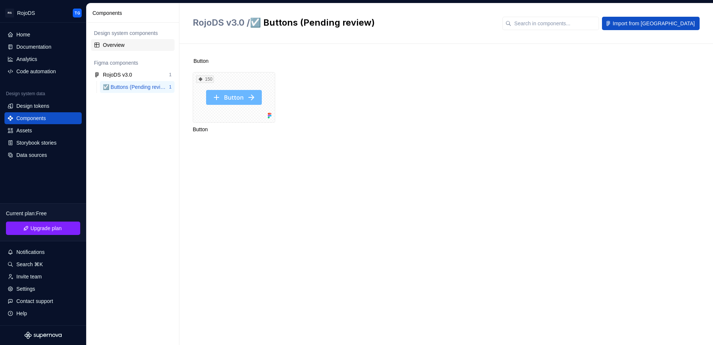
click at [107, 42] on div "Overview" at bounding box center [137, 44] width 69 height 7
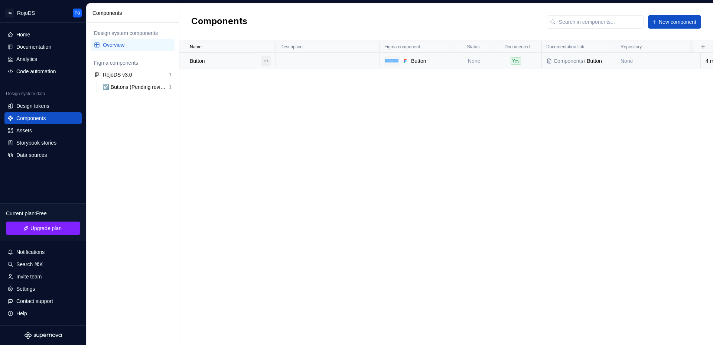
click at [267, 61] on button "button" at bounding box center [266, 61] width 10 height 10
click at [306, 77] on div "Open component detail" at bounding box center [302, 75] width 54 height 7
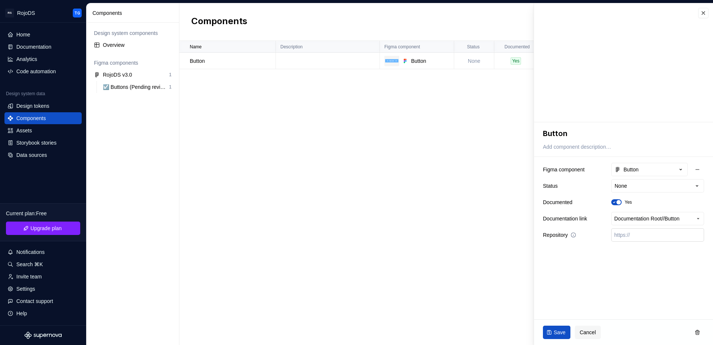
click at [633, 238] on input "text" at bounding box center [657, 234] width 93 height 13
paste input "[URL][DOMAIN_NAME]"
type textarea "*"
type input "[URL][DOMAIN_NAME]"
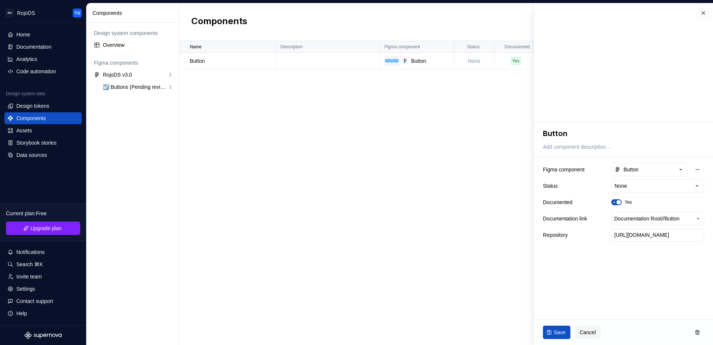
click at [627, 269] on fieldset "**********" at bounding box center [623, 233] width 179 height 223
type textarea "*"
click at [634, 177] on div "**********" at bounding box center [623, 202] width 161 height 82
click at [637, 185] on html "**********" at bounding box center [356, 172] width 713 height 345
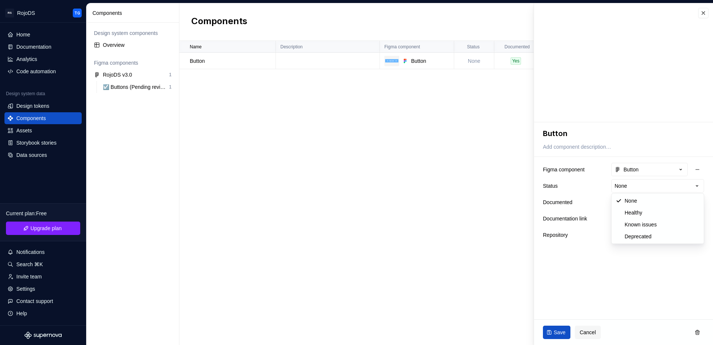
select select "**********"
click at [559, 332] on span "Save" at bounding box center [560, 331] width 12 height 7
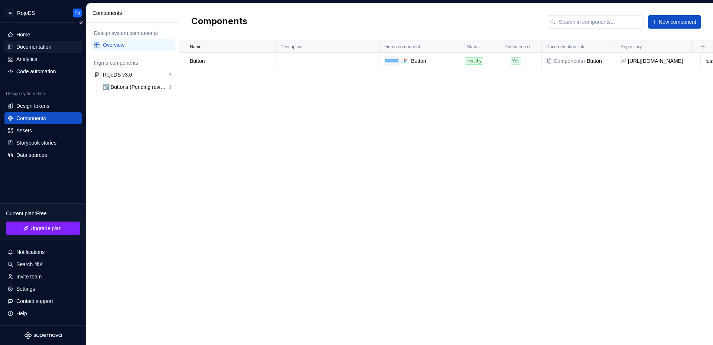
click at [35, 49] on div "Documentation" at bounding box center [33, 46] width 35 height 7
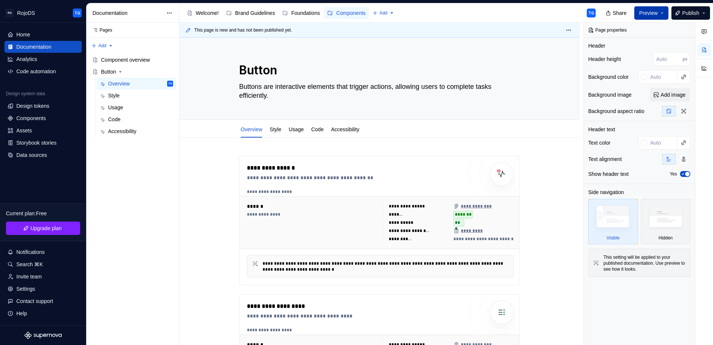
click at [661, 10] on button "Preview" at bounding box center [652, 12] width 34 height 13
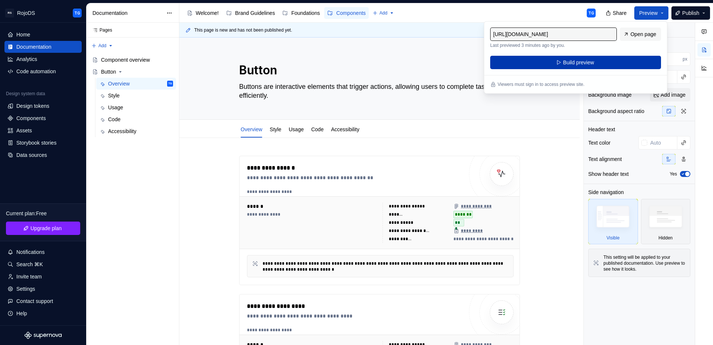
click at [557, 62] on button "Build preview" at bounding box center [575, 62] width 171 height 13
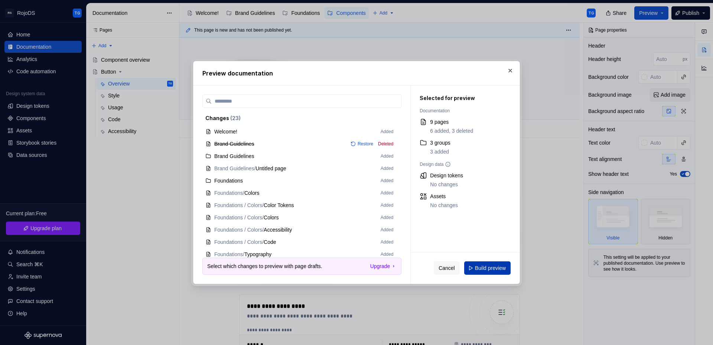
click at [490, 269] on span "Build preview" at bounding box center [490, 267] width 31 height 7
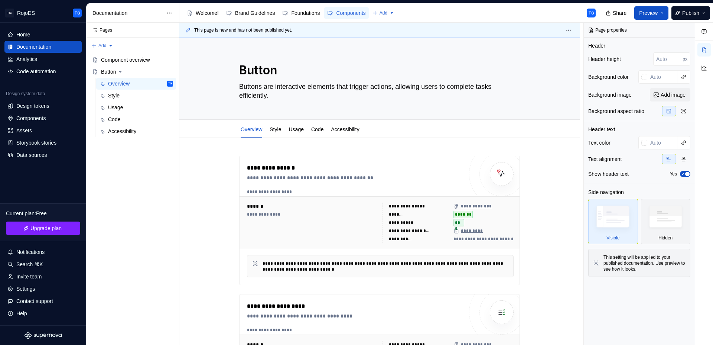
type textarea "*"
